Goal: Information Seeking & Learning: Understand process/instructions

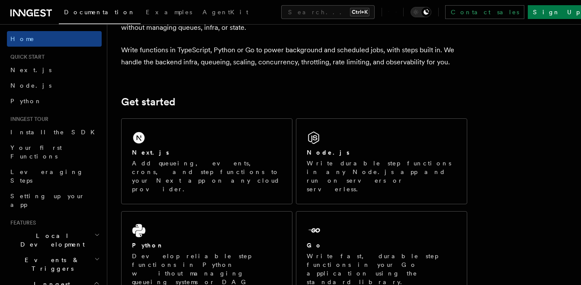
scroll to position [62, 0]
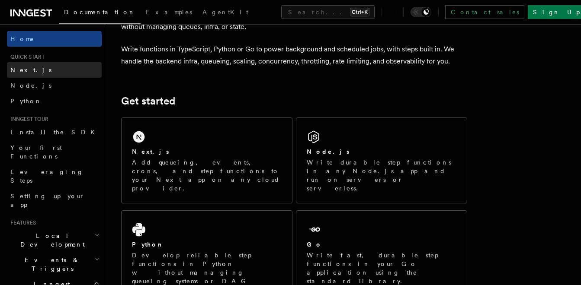
click at [29, 67] on span "Next.js" at bounding box center [30, 70] width 41 height 7
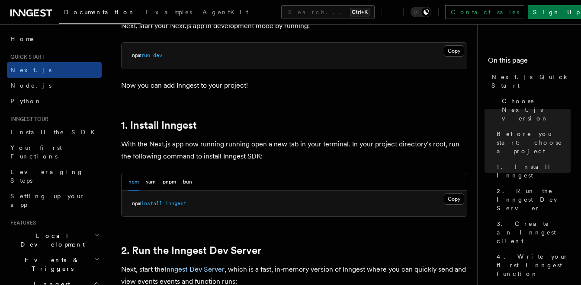
scroll to position [434, 0]
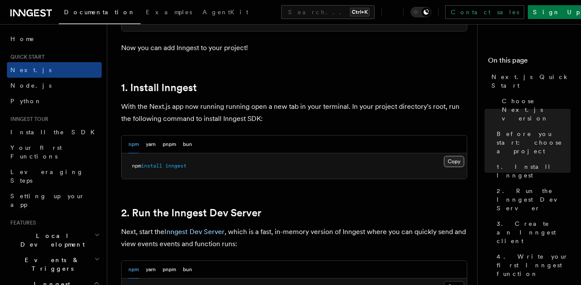
click at [458, 164] on button "Copy Copied" at bounding box center [454, 161] width 20 height 11
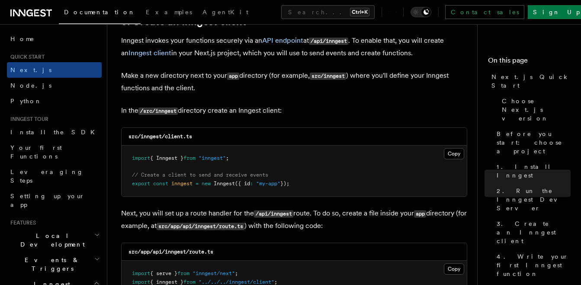
scroll to position [1041, 0]
drag, startPoint x: 197, startPoint y: 137, endPoint x: 140, endPoint y: 138, distance: 56.7
click at [140, 138] on div "src/inngest/client.ts" at bounding box center [293, 137] width 345 height 18
copy code "inngest/client.ts"
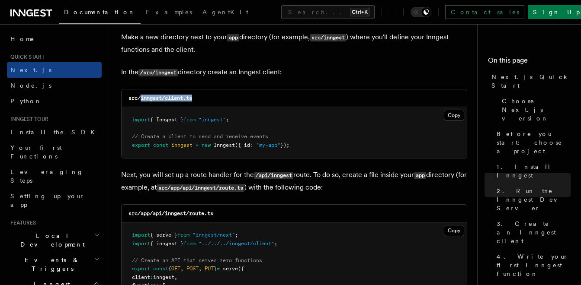
scroll to position [1103, 0]
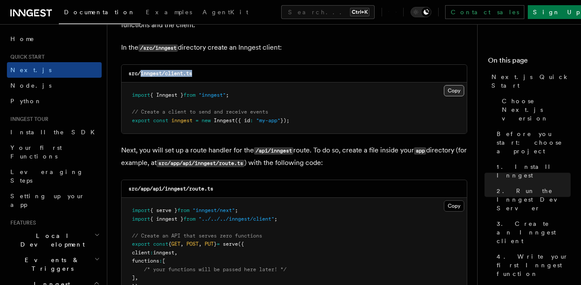
click at [451, 89] on button "Copy Copied" at bounding box center [454, 90] width 20 height 11
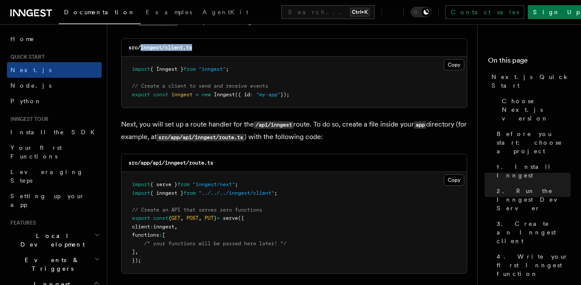
scroll to position [1153, 0]
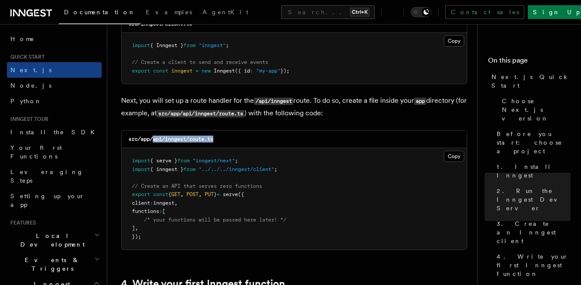
drag, startPoint x: 217, startPoint y: 139, endPoint x: 153, endPoint y: 143, distance: 64.1
click at [153, 143] on div "src/app/api/inngest/route.ts" at bounding box center [293, 140] width 345 height 18
copy code "api/inngest/route.ts"
click at [454, 160] on button "Copy Copied" at bounding box center [454, 156] width 20 height 11
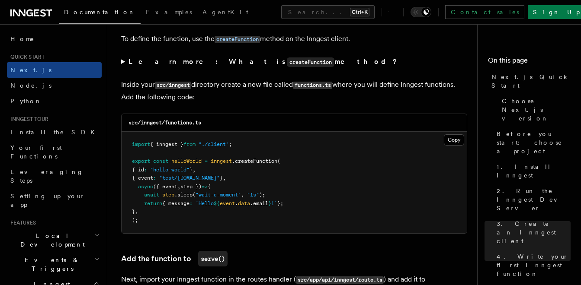
scroll to position [1491, 0]
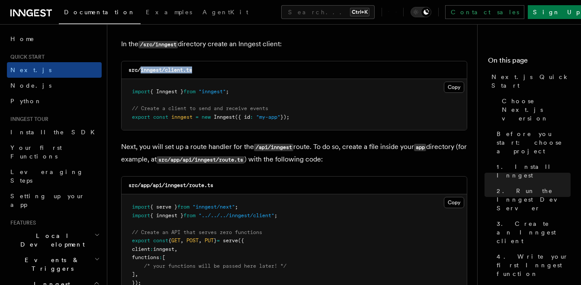
scroll to position [1107, 0]
drag, startPoint x: 218, startPoint y: 185, endPoint x: 153, endPoint y: 188, distance: 64.9
click at [153, 188] on div "src/app/api/inngest/route.ts" at bounding box center [293, 185] width 345 height 18
copy code "api/inngest/route.ts"
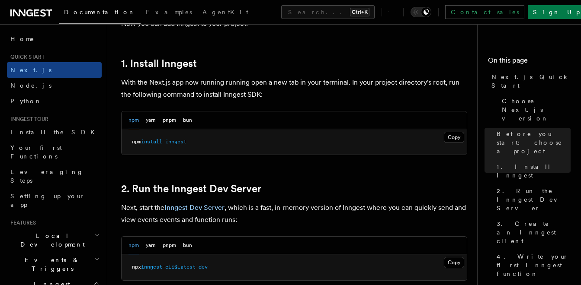
scroll to position [456, 0]
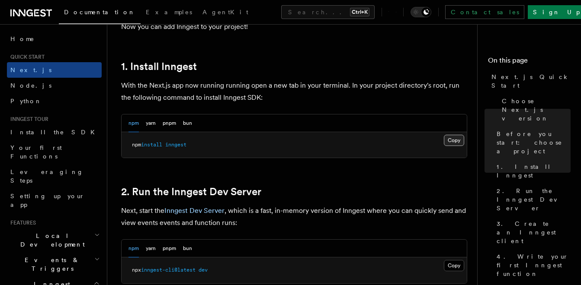
click at [449, 140] on button "Copy Copied" at bounding box center [454, 140] width 20 height 11
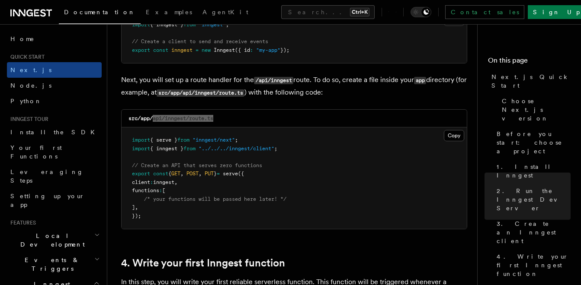
scroll to position [1176, 0]
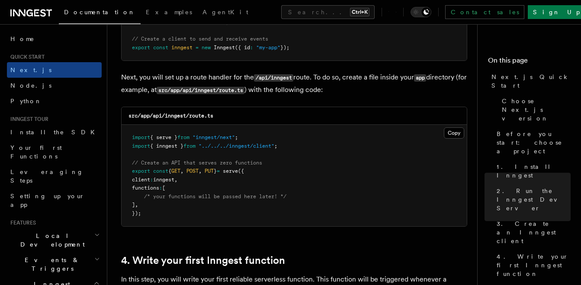
click at [314, 200] on pre "import { serve } from "inngest/next" ; import { inngest } from "../../../innges…" at bounding box center [293, 176] width 345 height 102
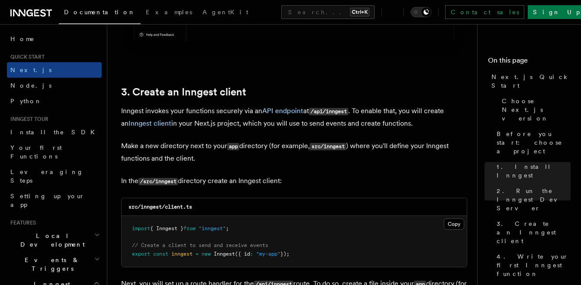
scroll to position [965, 0]
